Goal: Transaction & Acquisition: Purchase product/service

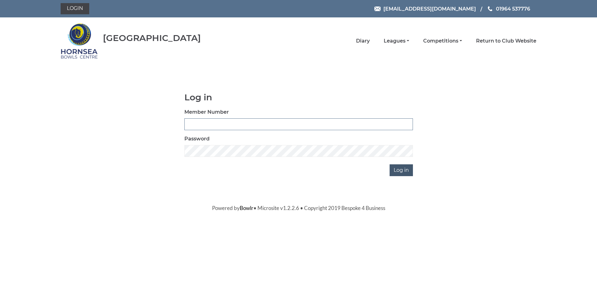
type input "0588"
click at [399, 168] on input "Log in" at bounding box center [401, 170] width 23 height 12
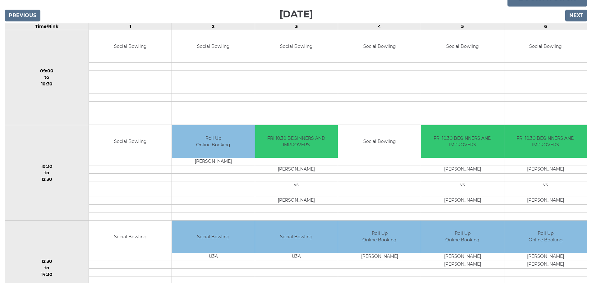
scroll to position [31, 0]
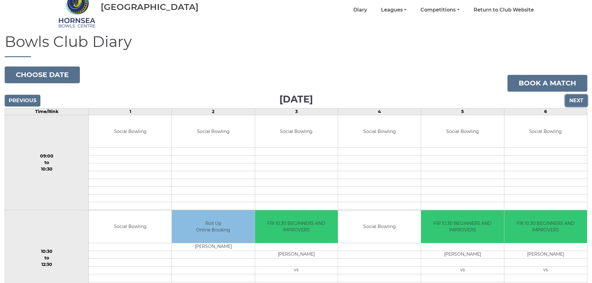
click at [578, 102] on input "Next" at bounding box center [577, 101] width 22 height 12
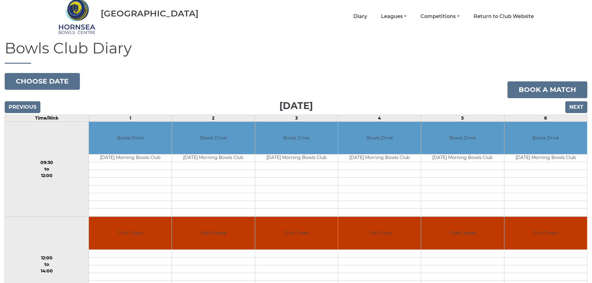
scroll to position [15, 0]
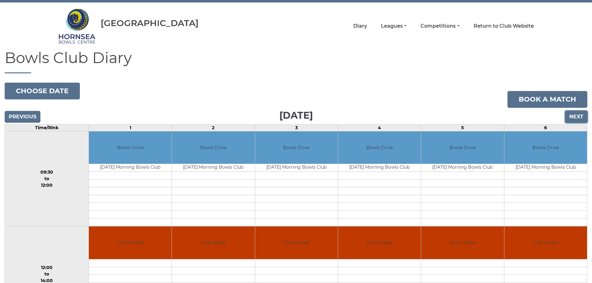
click at [579, 115] on input "Next" at bounding box center [577, 117] width 22 height 12
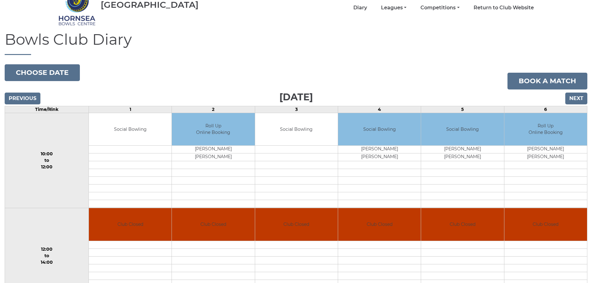
scroll to position [31, 0]
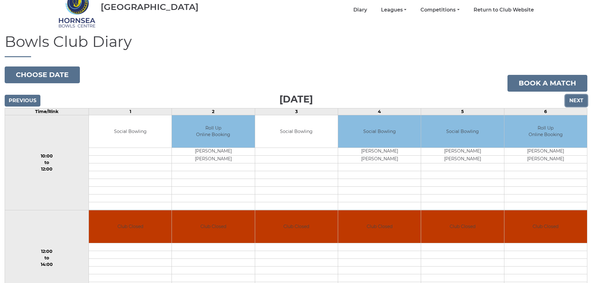
click at [576, 100] on input "Next" at bounding box center [577, 101] width 22 height 12
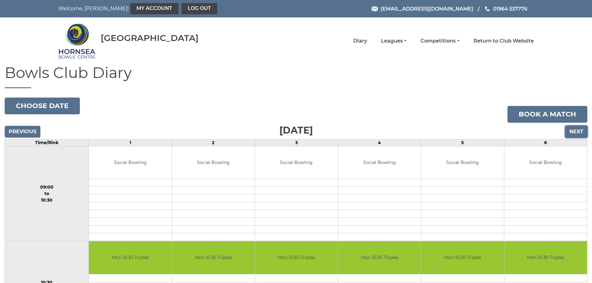
click at [581, 133] on input "Next" at bounding box center [577, 132] width 22 height 12
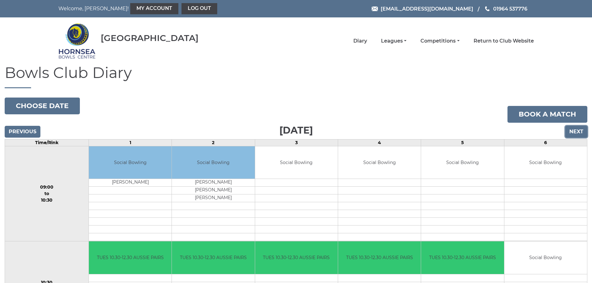
click at [581, 131] on input "Next" at bounding box center [577, 132] width 22 height 12
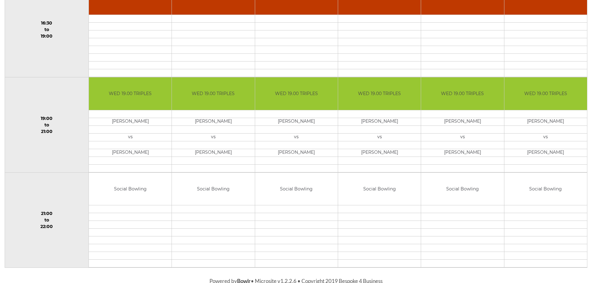
scroll to position [547, 0]
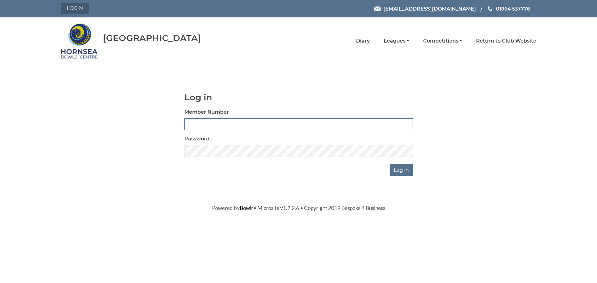
type input "0588"
click at [77, 8] on link "Login" at bounding box center [75, 8] width 29 height 11
type input "0588"
click at [408, 170] on input "Log in" at bounding box center [401, 170] width 23 height 12
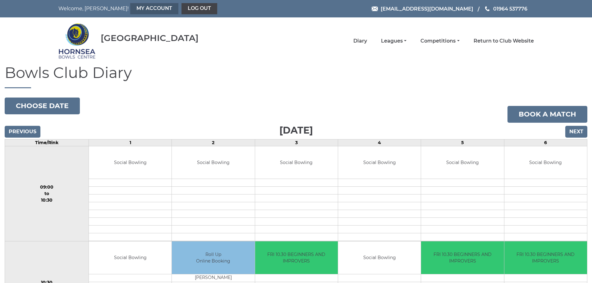
click at [130, 10] on link "My Account" at bounding box center [154, 8] width 48 height 11
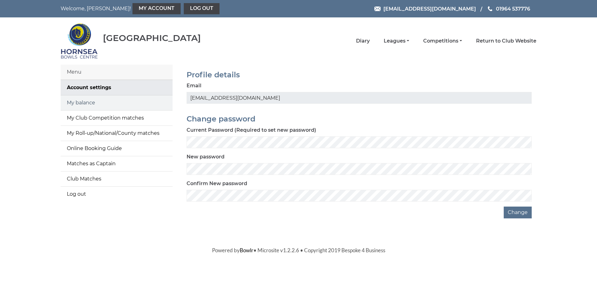
click at [84, 105] on link "My balance" at bounding box center [117, 102] width 112 height 15
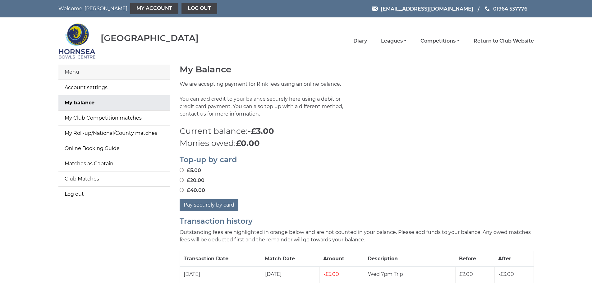
click at [182, 189] on input "£40.00" at bounding box center [182, 190] width 4 height 4
radio input "true"
click at [209, 206] on button "Pay securely by card" at bounding box center [209, 205] width 59 height 12
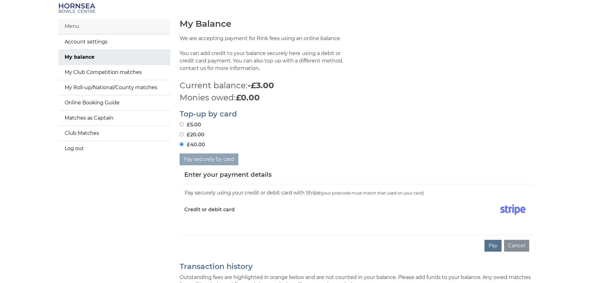
scroll to position [62, 0]
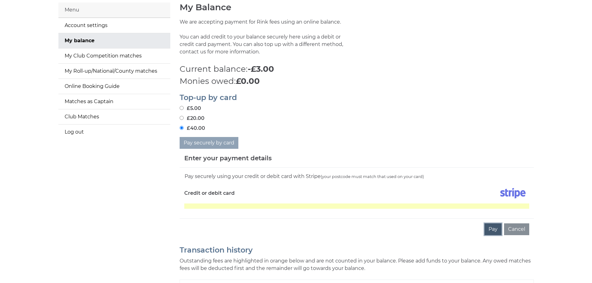
click at [494, 229] on button "Pay" at bounding box center [493, 230] width 17 height 12
